Goal: Task Accomplishment & Management: Manage account settings

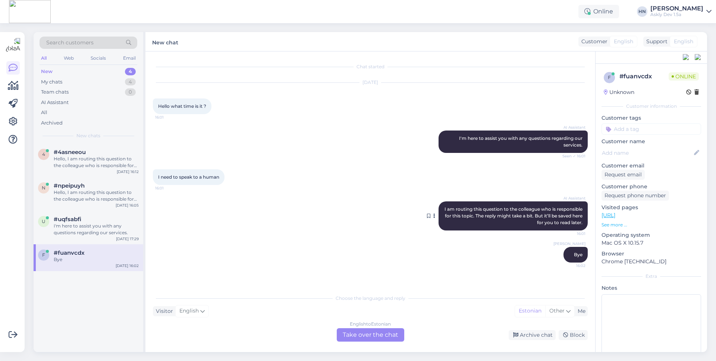
click at [434, 216] on icon at bounding box center [434, 216] width 2 height 4
click at [369, 180] on div "I need to speak to a human 16:01" at bounding box center [370, 177] width 435 height 32
click at [13, 122] on icon at bounding box center [13, 121] width 9 height 9
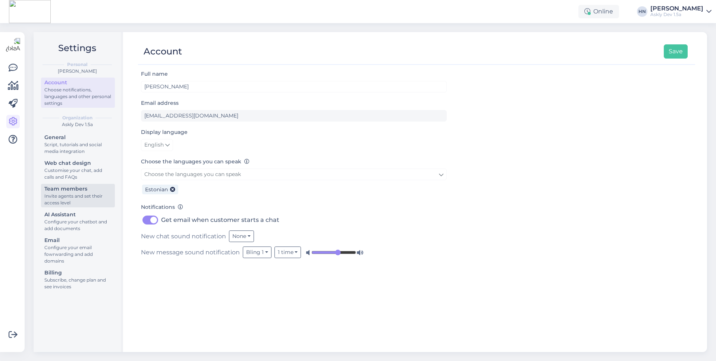
click at [79, 202] on div "Invite agents and set their access level" at bounding box center [77, 199] width 67 height 13
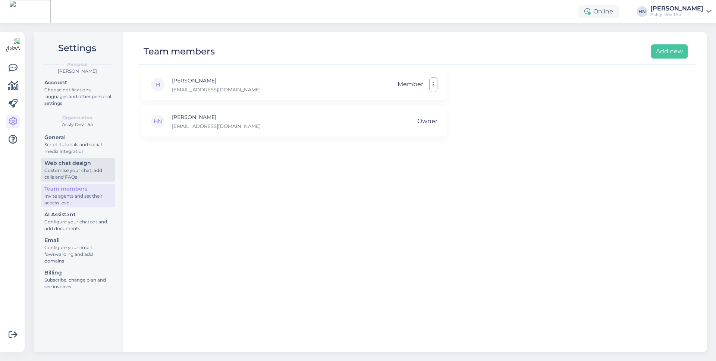
click at [80, 175] on div "Customise your chat, add calls and FAQs" at bounding box center [77, 173] width 67 height 13
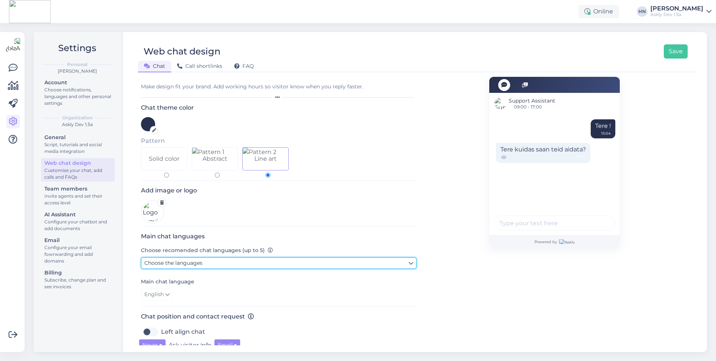
click at [161, 266] on span "Choose the languages" at bounding box center [173, 262] width 58 height 7
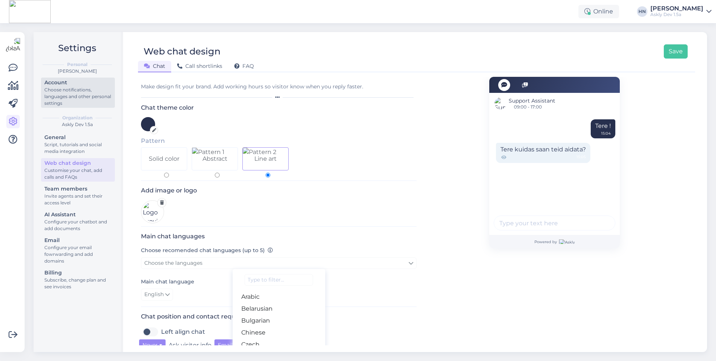
click at [75, 97] on div "Choose notifications, languages and other personal settings" at bounding box center [77, 96] width 67 height 20
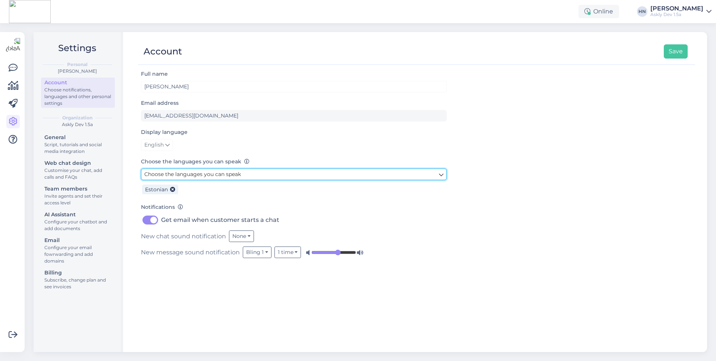
click at [177, 171] on span "Choose the languages you can speak" at bounding box center [192, 174] width 97 height 7
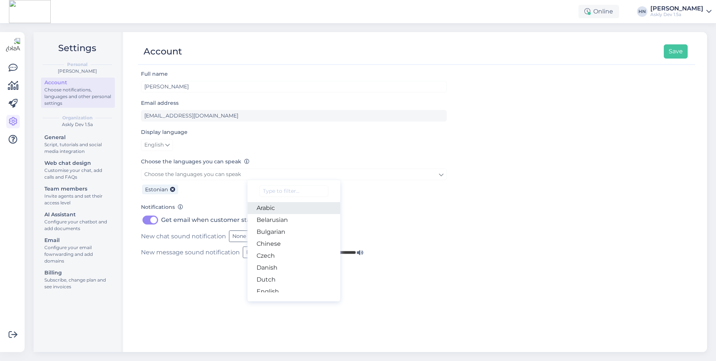
click at [277, 211] on link "Arabic" at bounding box center [294, 208] width 93 height 12
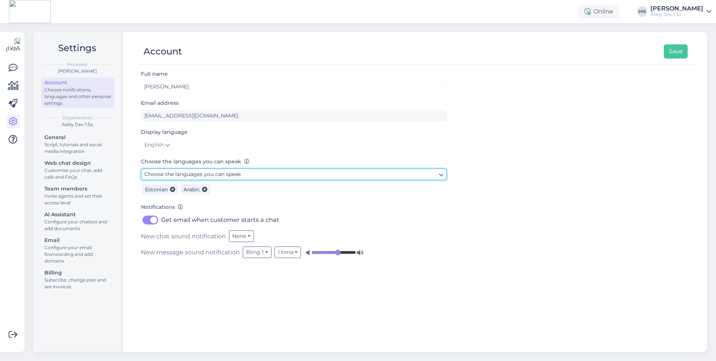
click at [237, 173] on span "Choose the languages you can speak" at bounding box center [192, 174] width 97 height 7
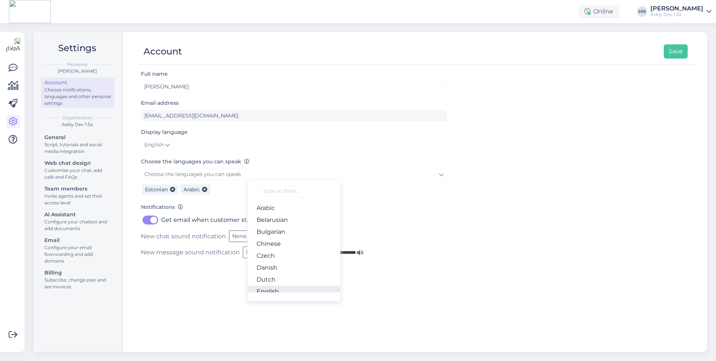
click at [276, 286] on link "English" at bounding box center [294, 292] width 93 height 12
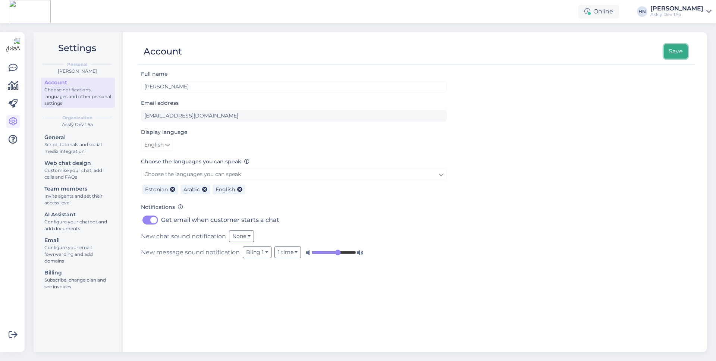
click at [676, 53] on button "Save" at bounding box center [676, 51] width 24 height 14
click at [19, 70] on link at bounding box center [12, 67] width 13 height 13
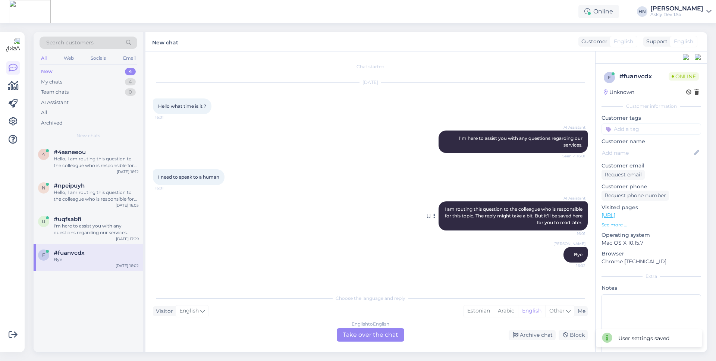
click at [433, 215] on icon at bounding box center [434, 216] width 2 height 4
click at [369, 164] on div "I need to speak to a human 16:01" at bounding box center [370, 177] width 435 height 32
click at [118, 82] on div "My chats 4" at bounding box center [89, 82] width 98 height 10
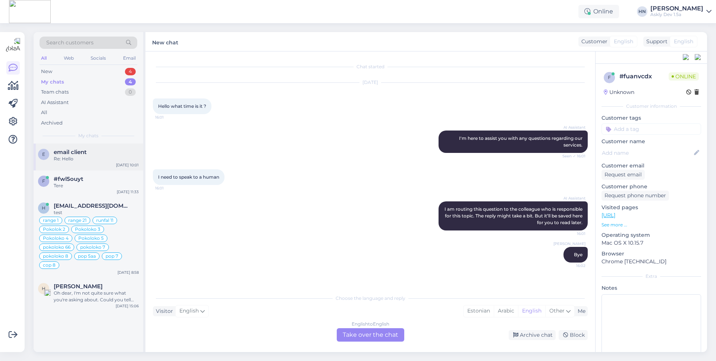
click at [116, 158] on div "Re: Hello" at bounding box center [96, 158] width 85 height 7
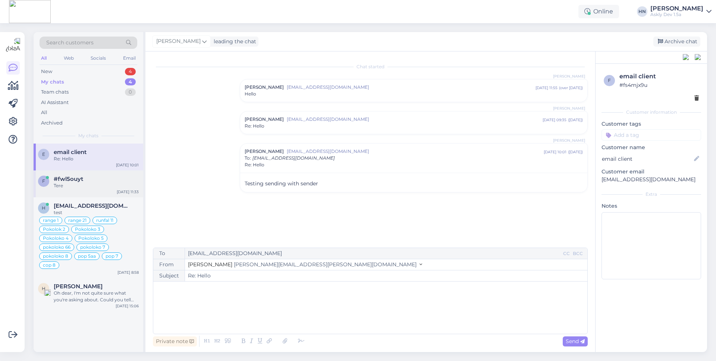
click at [108, 180] on div "#fwl5ouyt" at bounding box center [96, 179] width 85 height 7
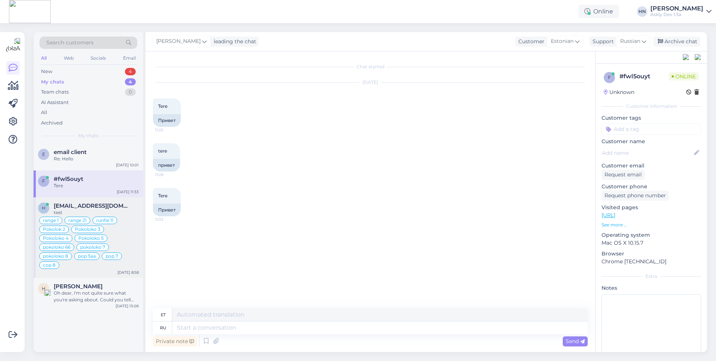
click at [116, 205] on span "[EMAIL_ADDRESS][DOMAIN_NAME]" at bounding box center [93, 205] width 78 height 7
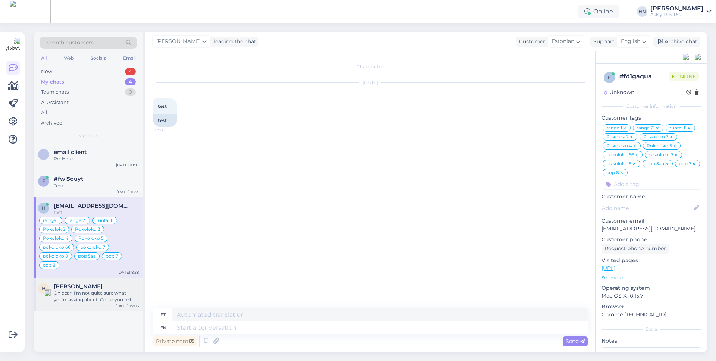
click at [121, 290] on div "Oh dear, I'm not quite sure what you're asking about. Could you tell me which p…" at bounding box center [96, 296] width 85 height 13
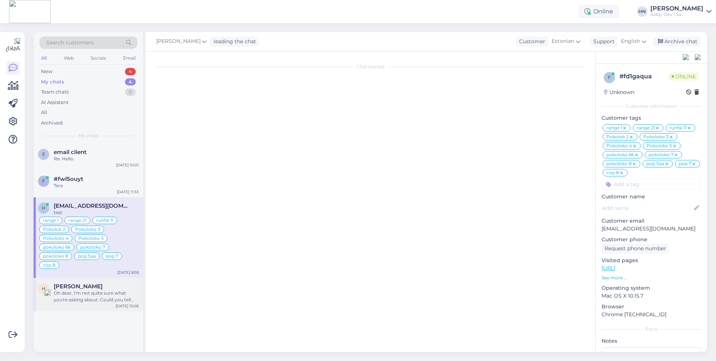
scroll to position [186, 0]
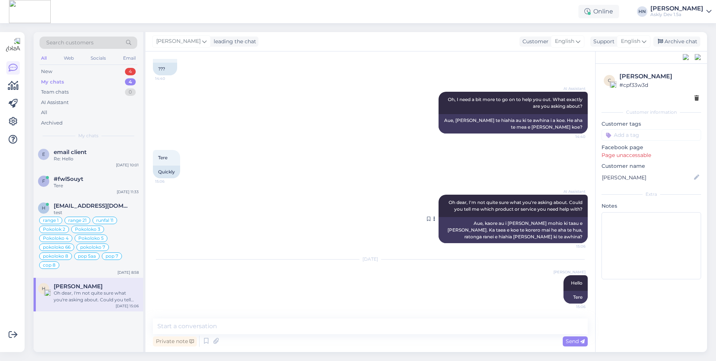
click at [434, 217] on icon at bounding box center [434, 219] width 2 height 4
click at [352, 131] on div "AI Assistant Oh, I need a bit more to go on to help you out. What exactly are y…" at bounding box center [370, 113] width 435 height 58
